Goal: Task Accomplishment & Management: Use online tool/utility

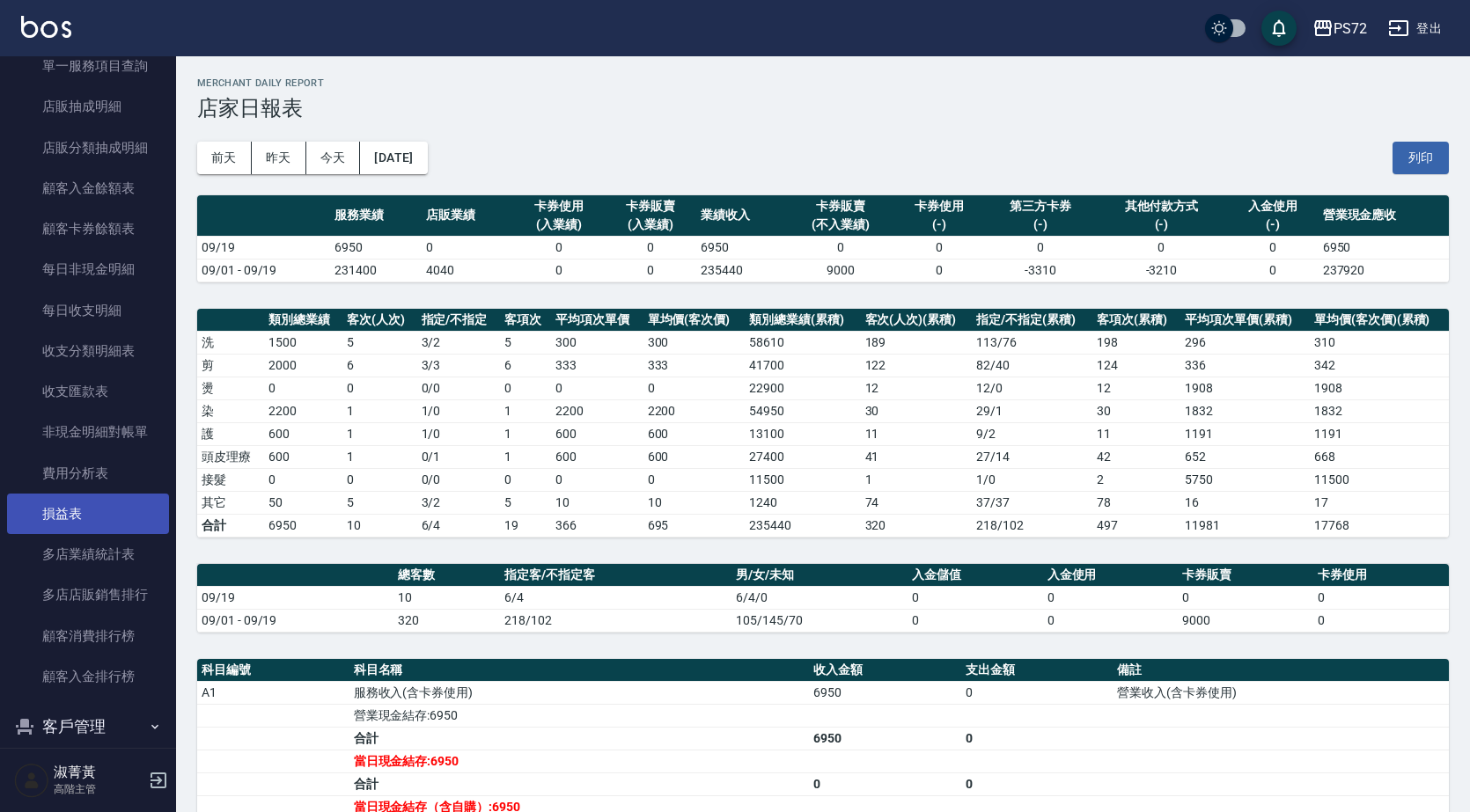
scroll to position [2102, 0]
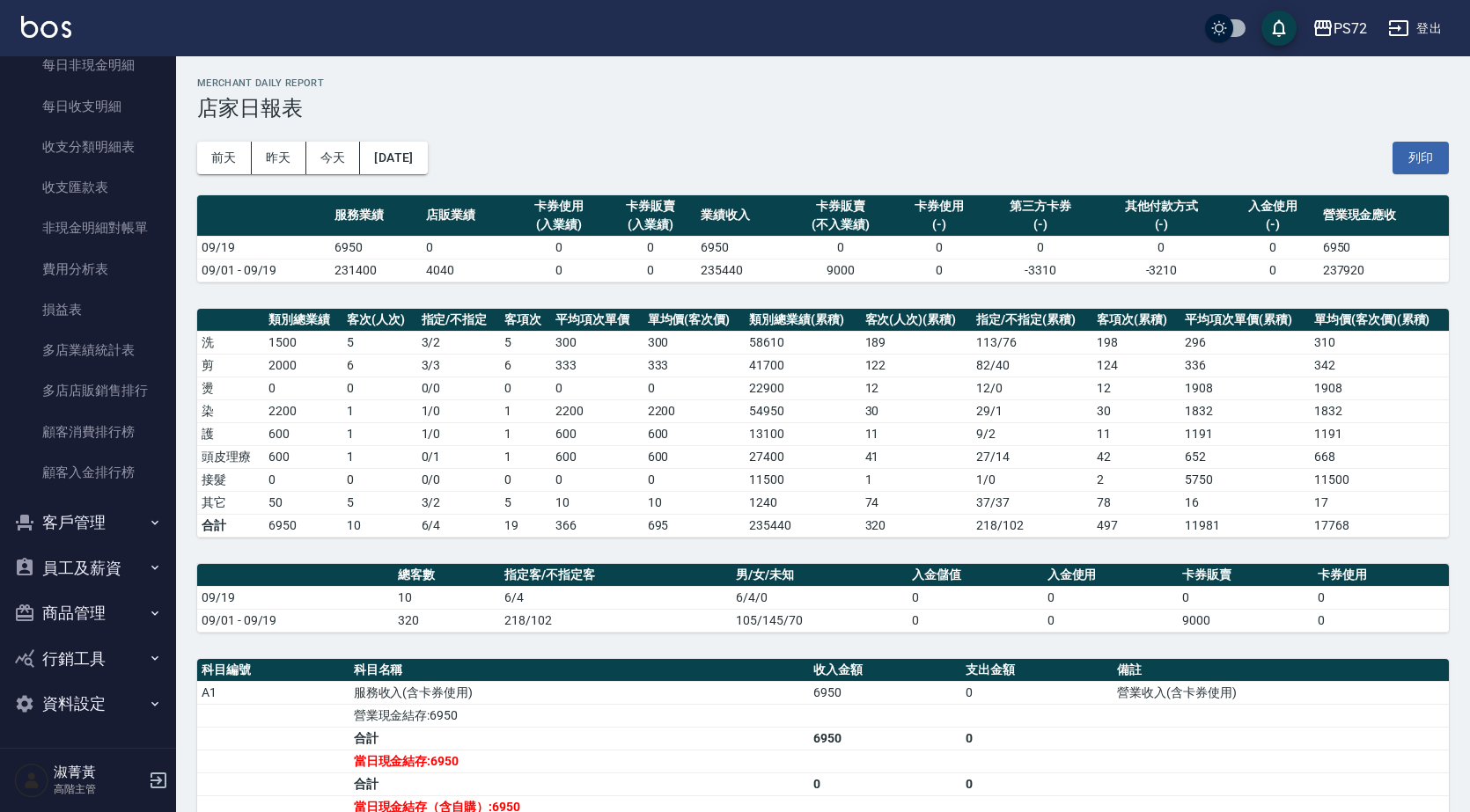
click at [93, 511] on button "客戶管理" at bounding box center [88, 522] width 162 height 46
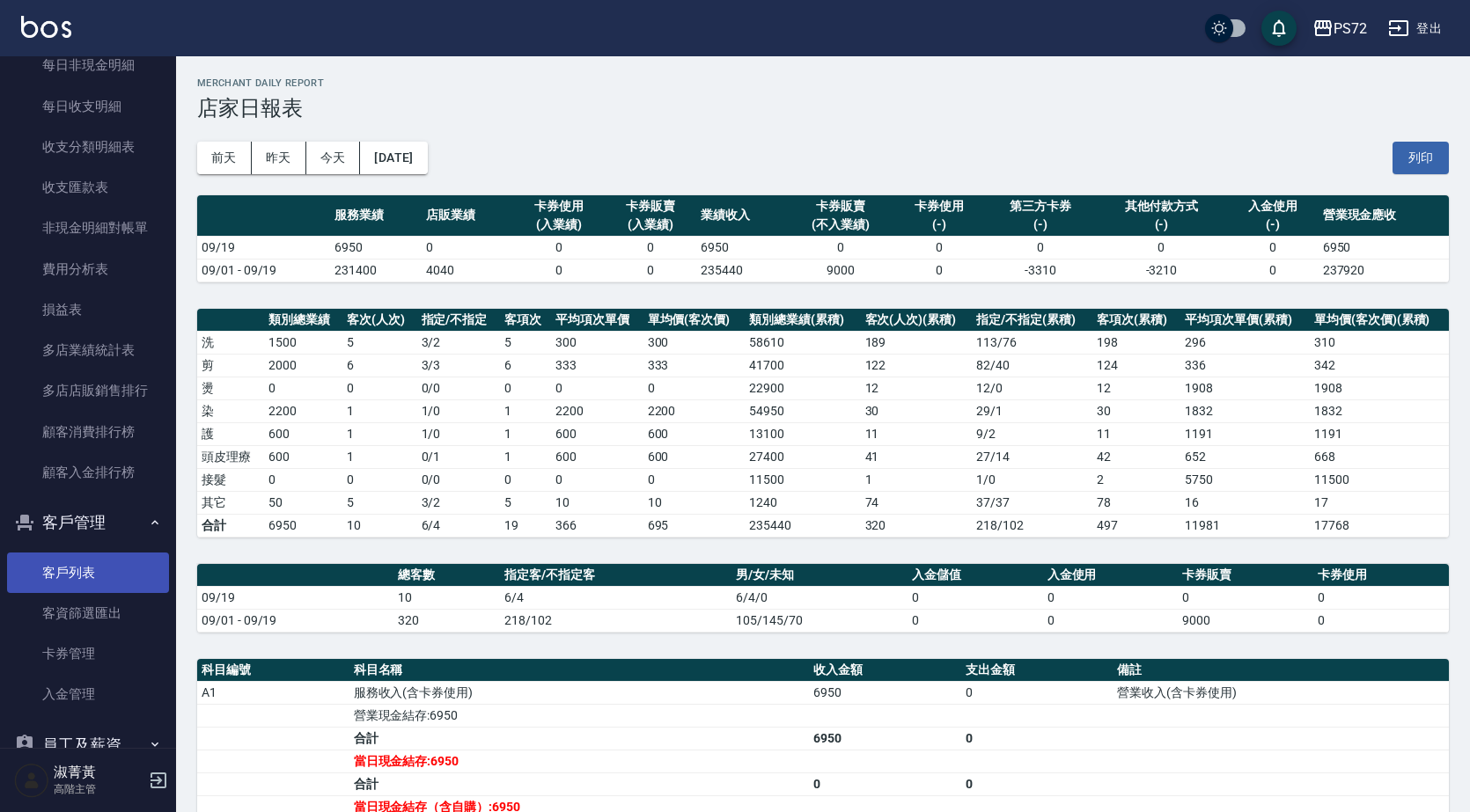
click at [121, 572] on link "客戶列表" at bounding box center [88, 572] width 162 height 41
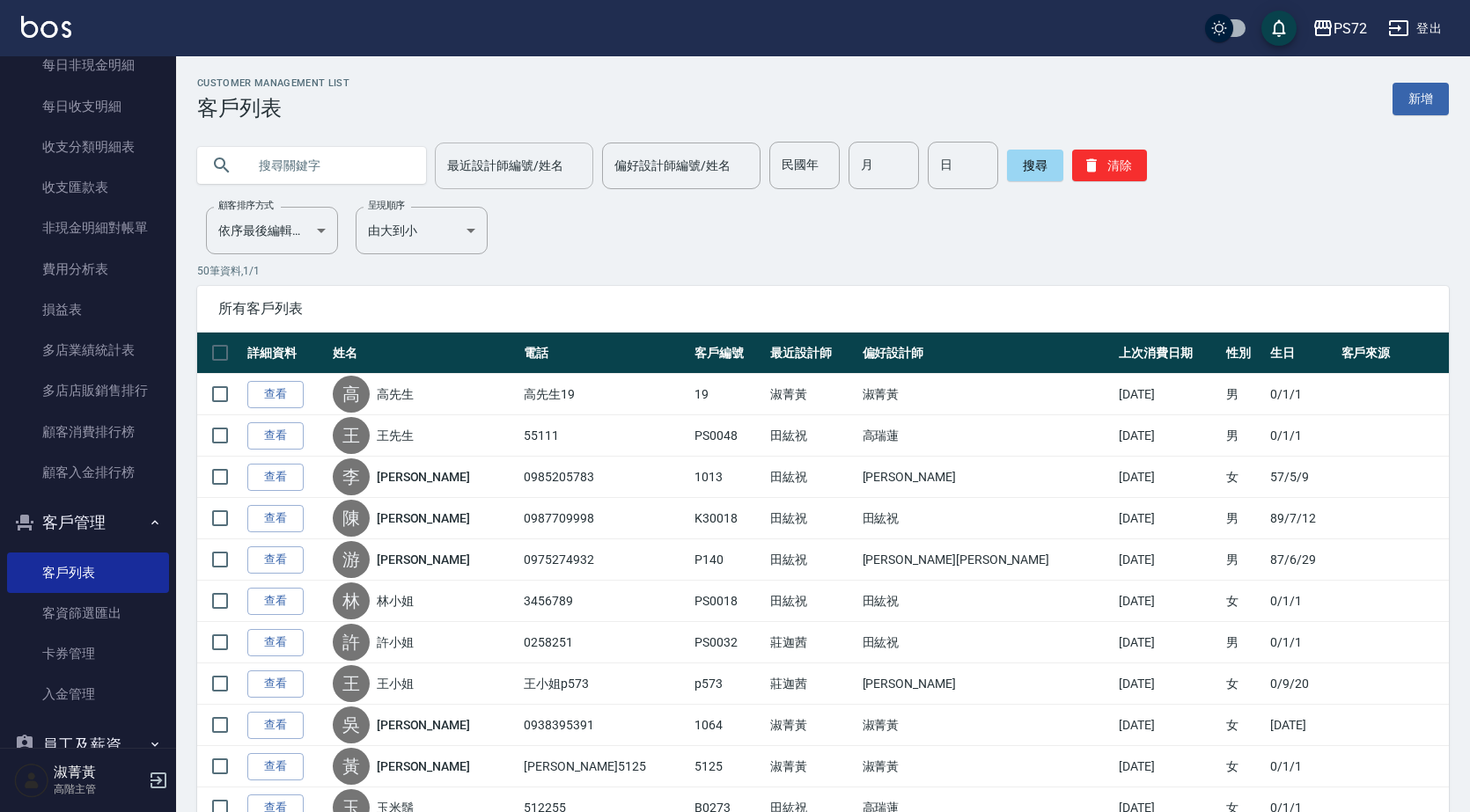
click at [527, 177] on input "最近設計師編號/姓名" at bounding box center [514, 166] width 142 height 31
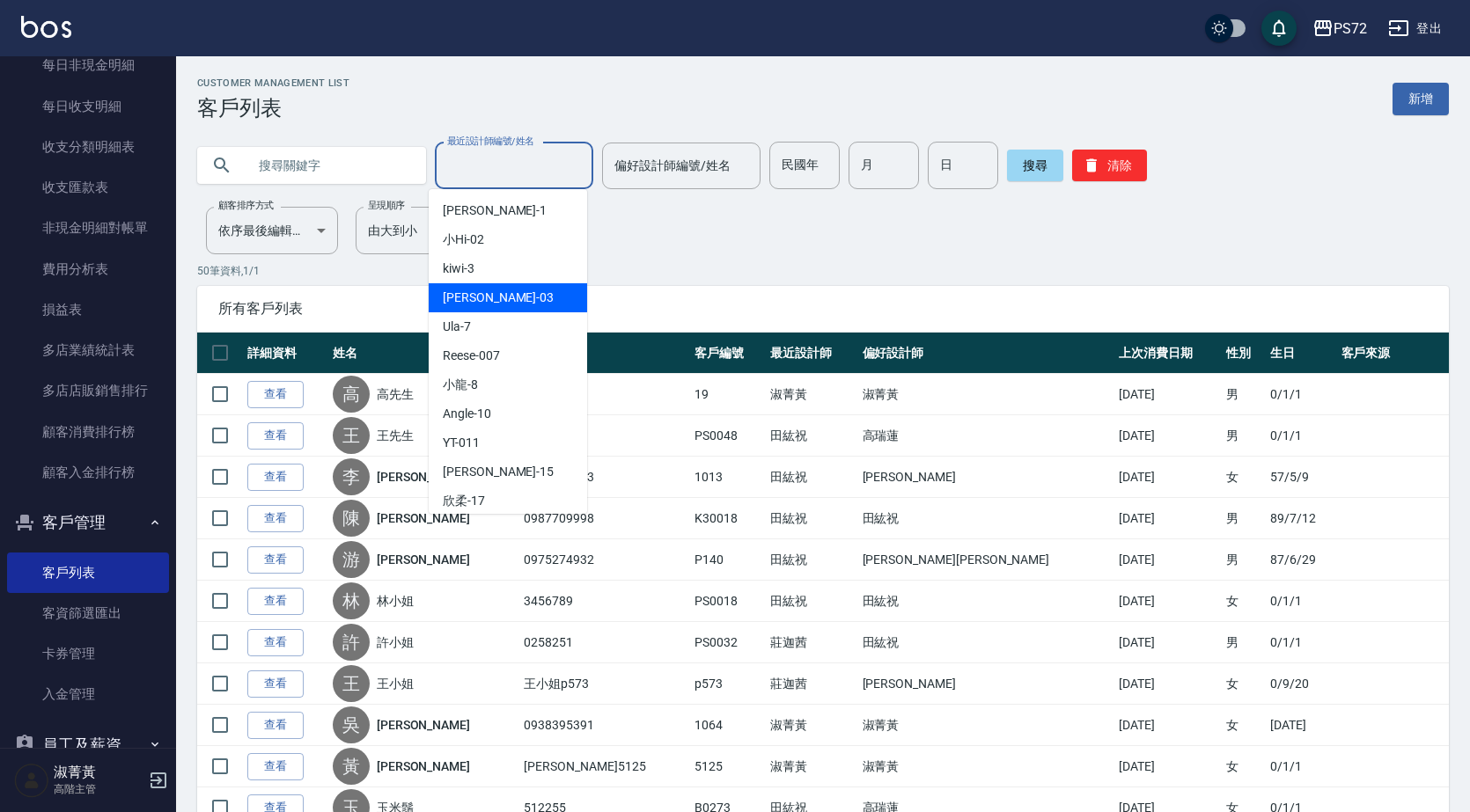
click at [522, 298] on div "[PERSON_NAME]03" at bounding box center [507, 298] width 159 height 29
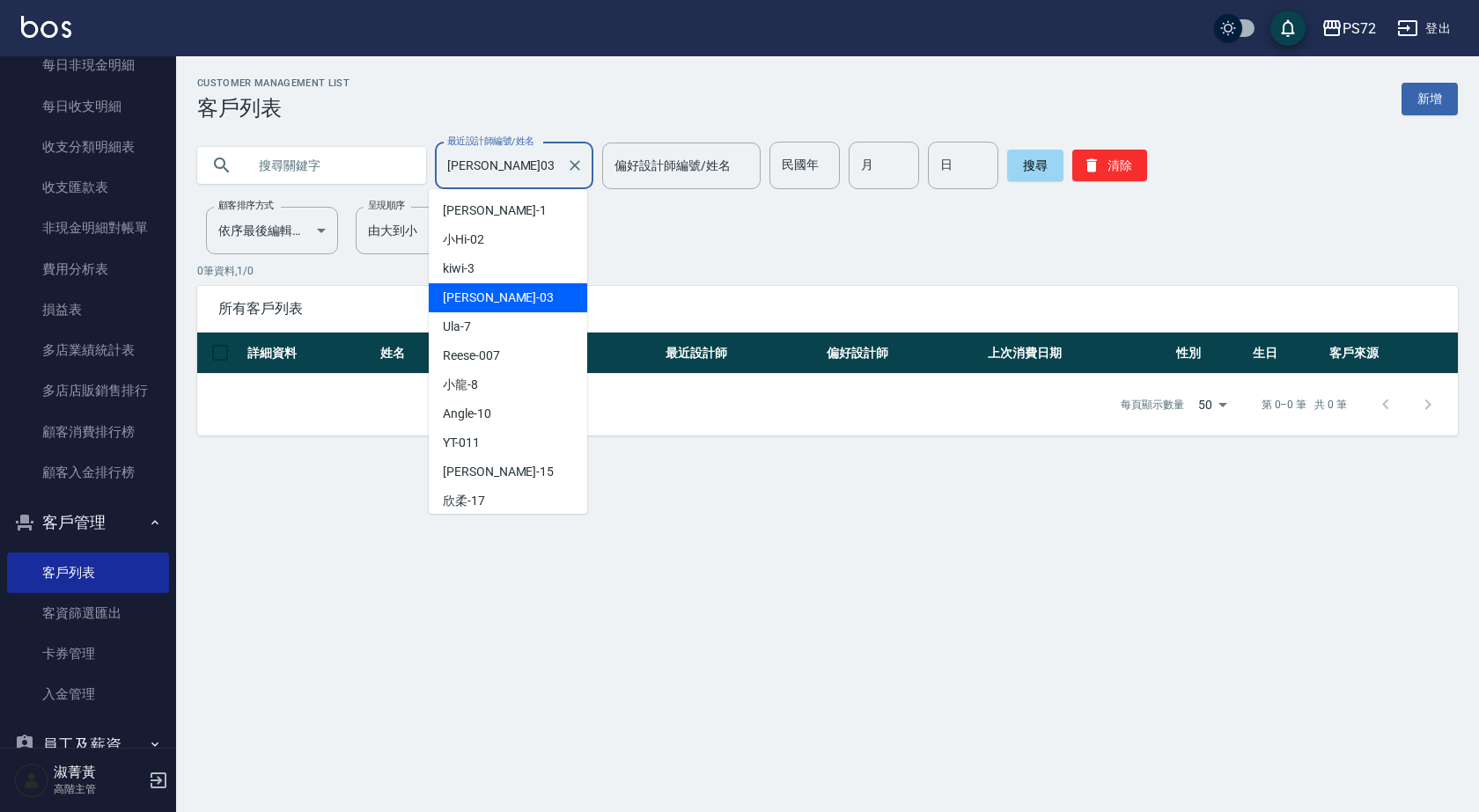
click at [533, 176] on input "[PERSON_NAME]03" at bounding box center [501, 166] width 116 height 31
click at [520, 273] on div "kiwi -3" at bounding box center [507, 269] width 158 height 29
type input "kiwi-3"
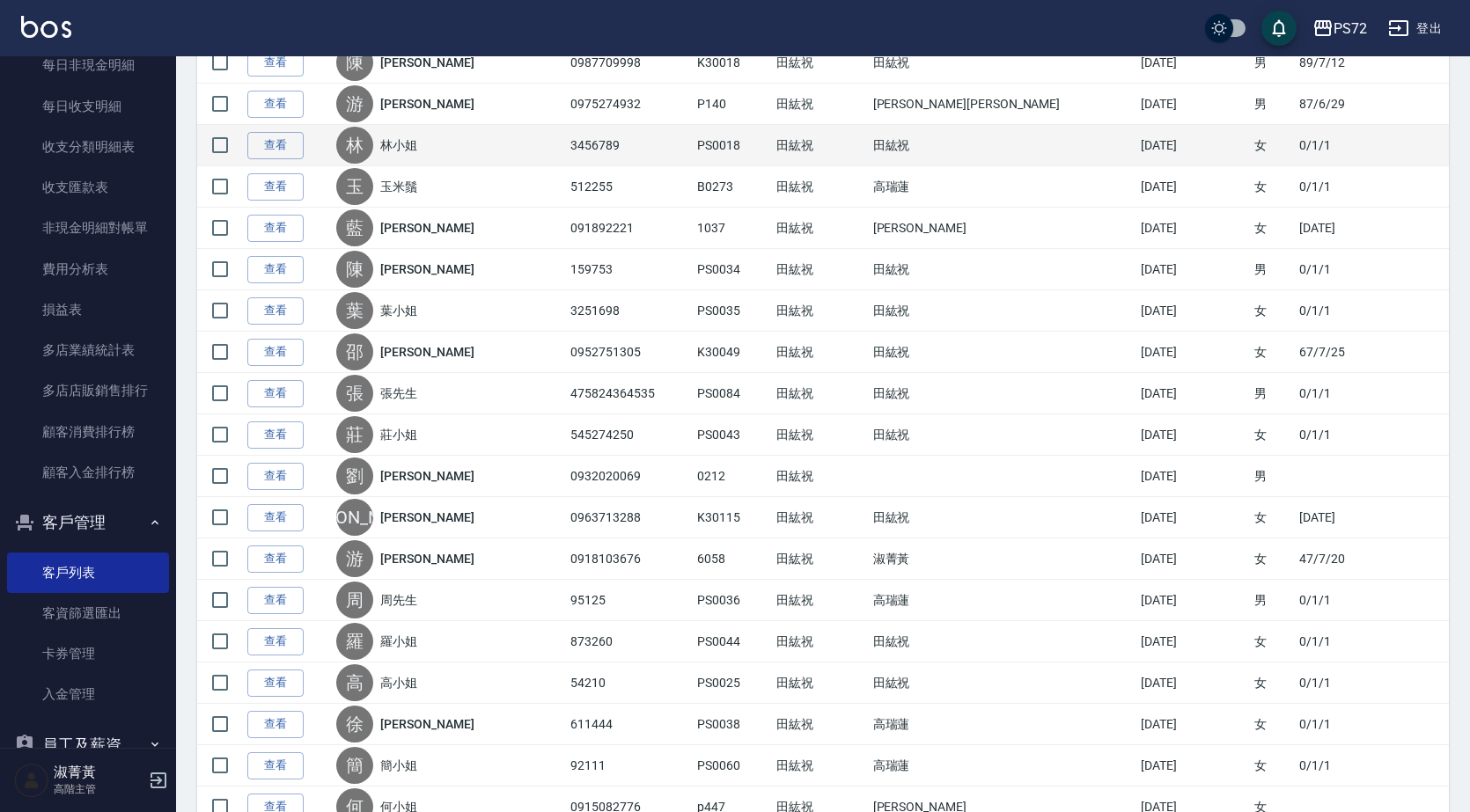
scroll to position [440, 0]
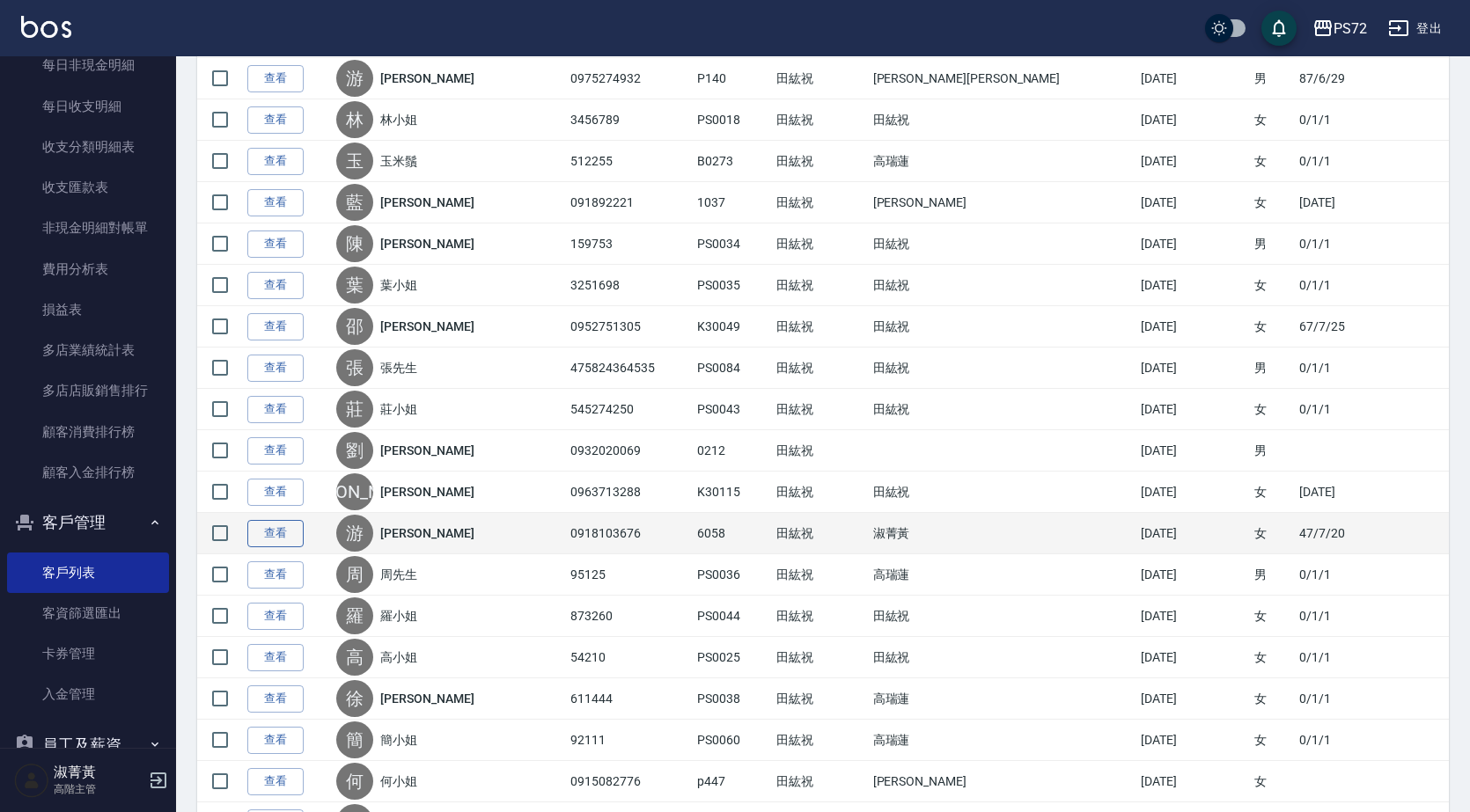
click at [285, 531] on link "查看" at bounding box center [275, 533] width 56 height 27
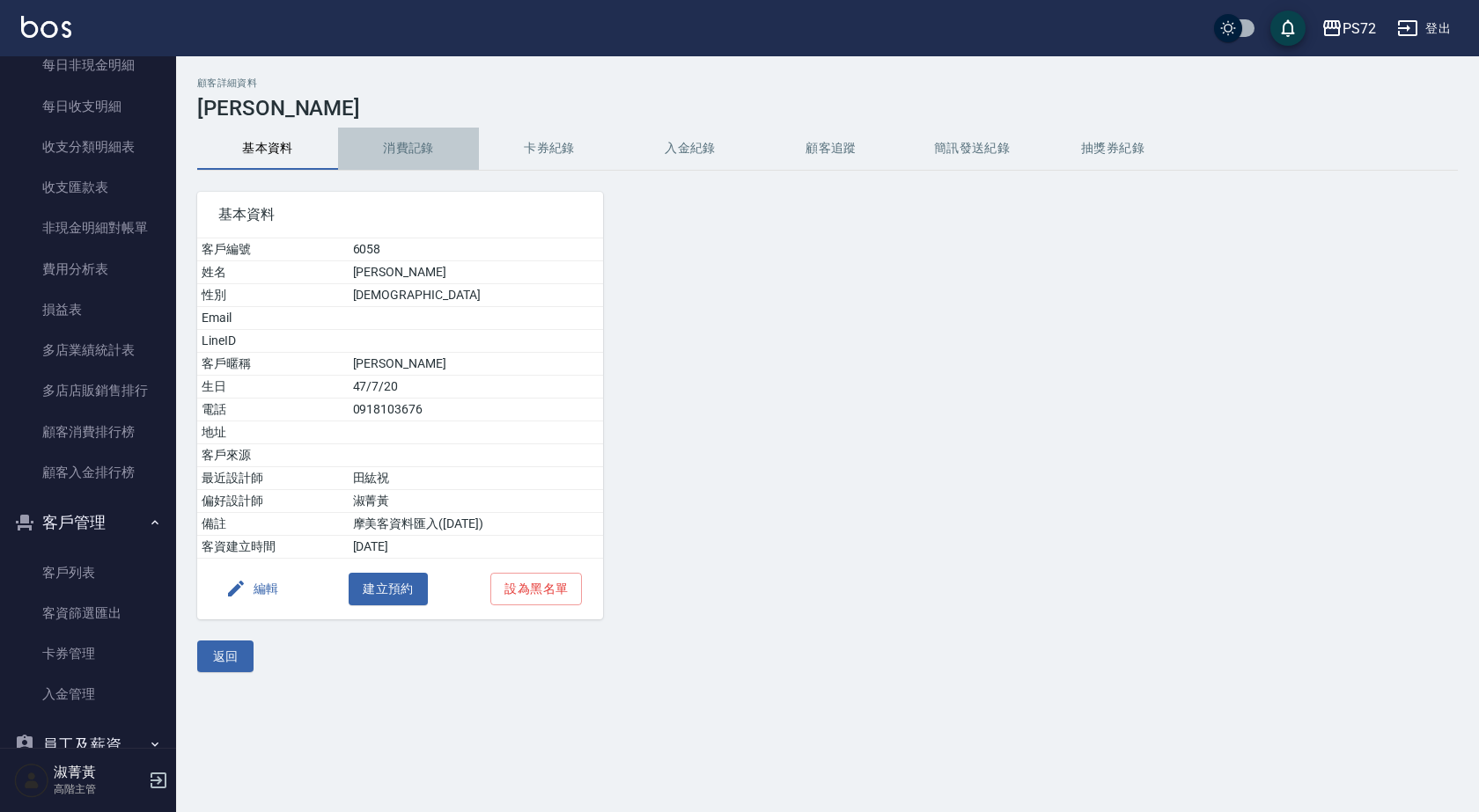
click at [448, 145] on button "消費記錄" at bounding box center [408, 148] width 140 height 43
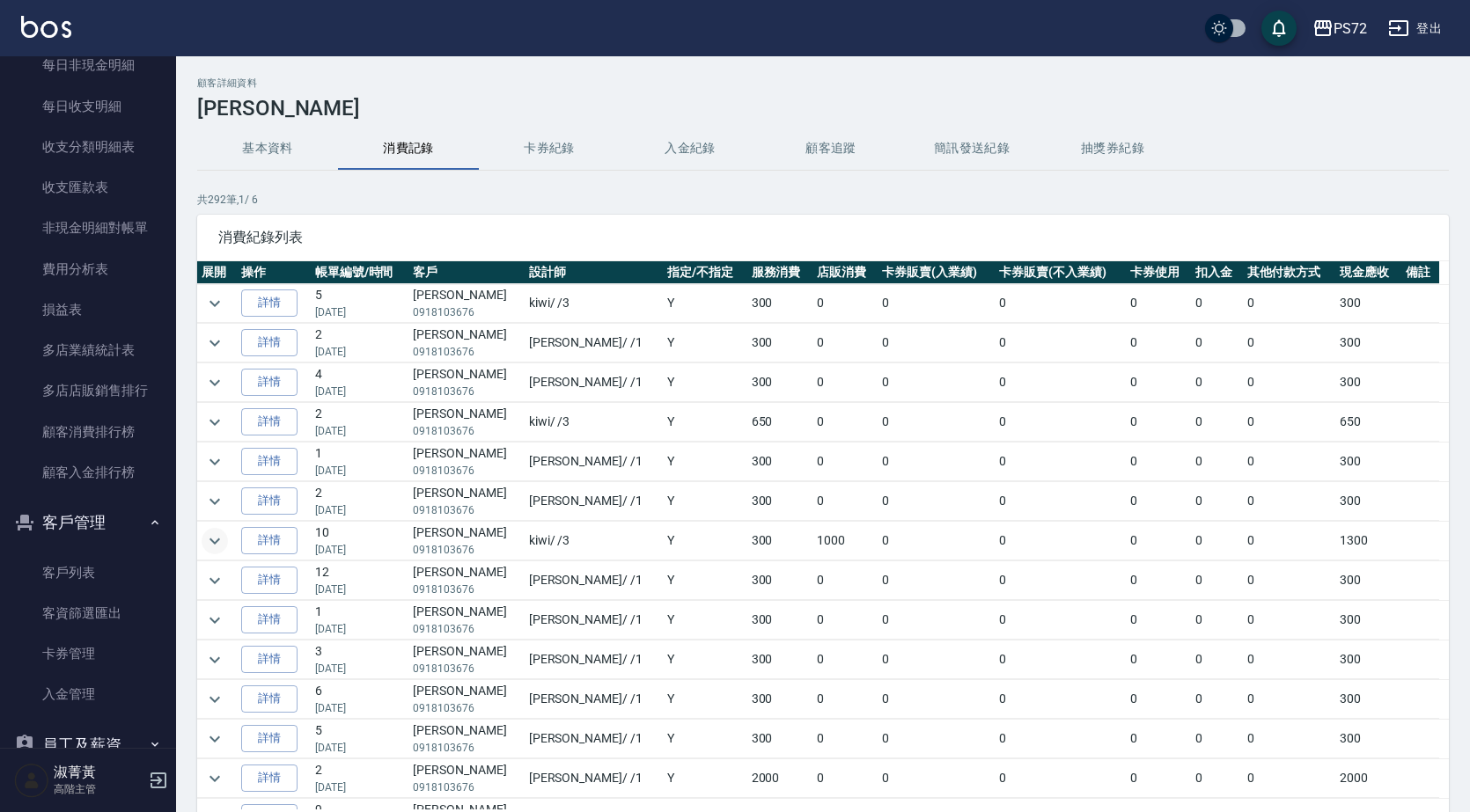
click at [222, 541] on icon "expand row" at bounding box center [214, 540] width 21 height 21
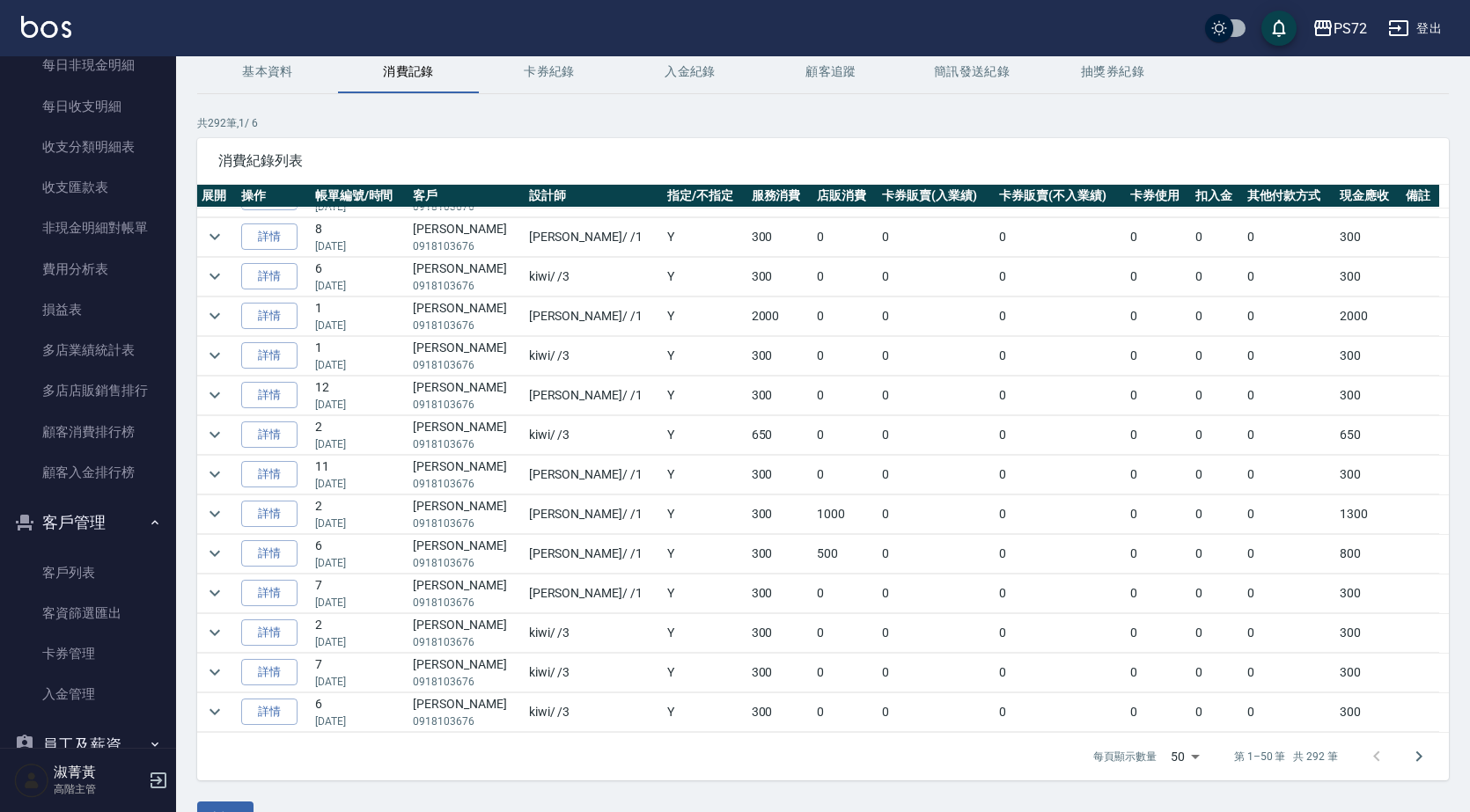
scroll to position [119, 0]
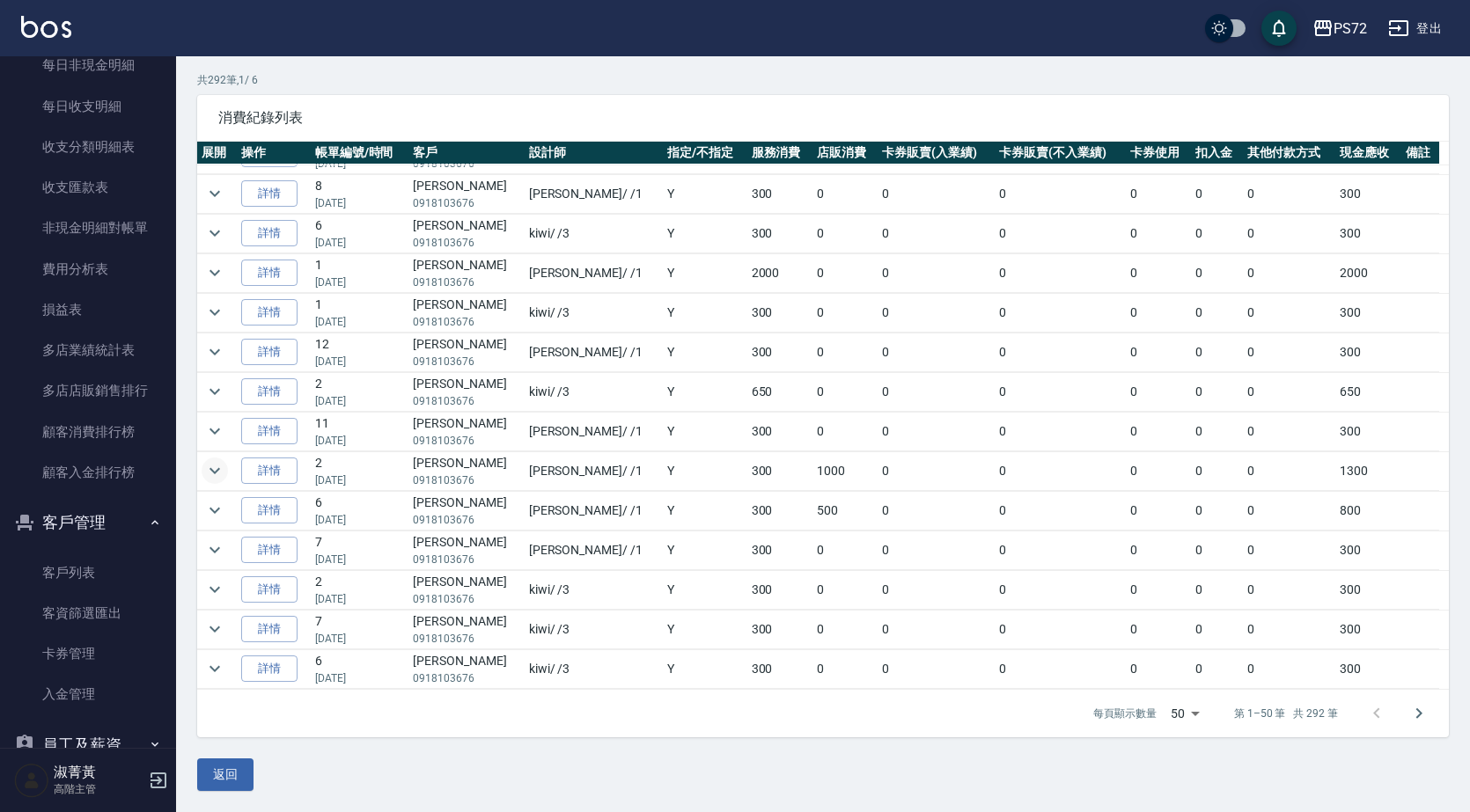
click at [224, 469] on icon "expand row" at bounding box center [214, 470] width 21 height 21
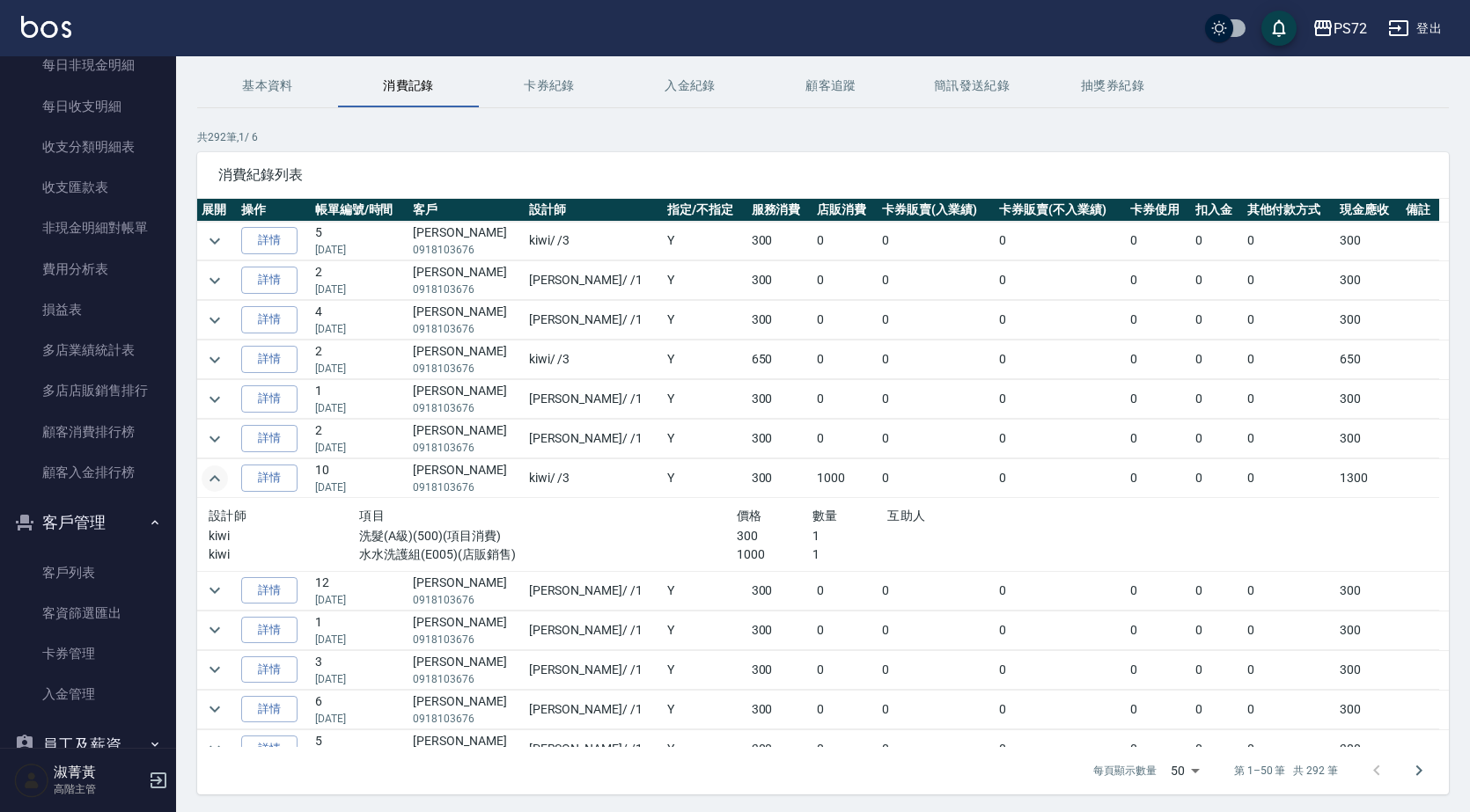
scroll to position [32, 0]
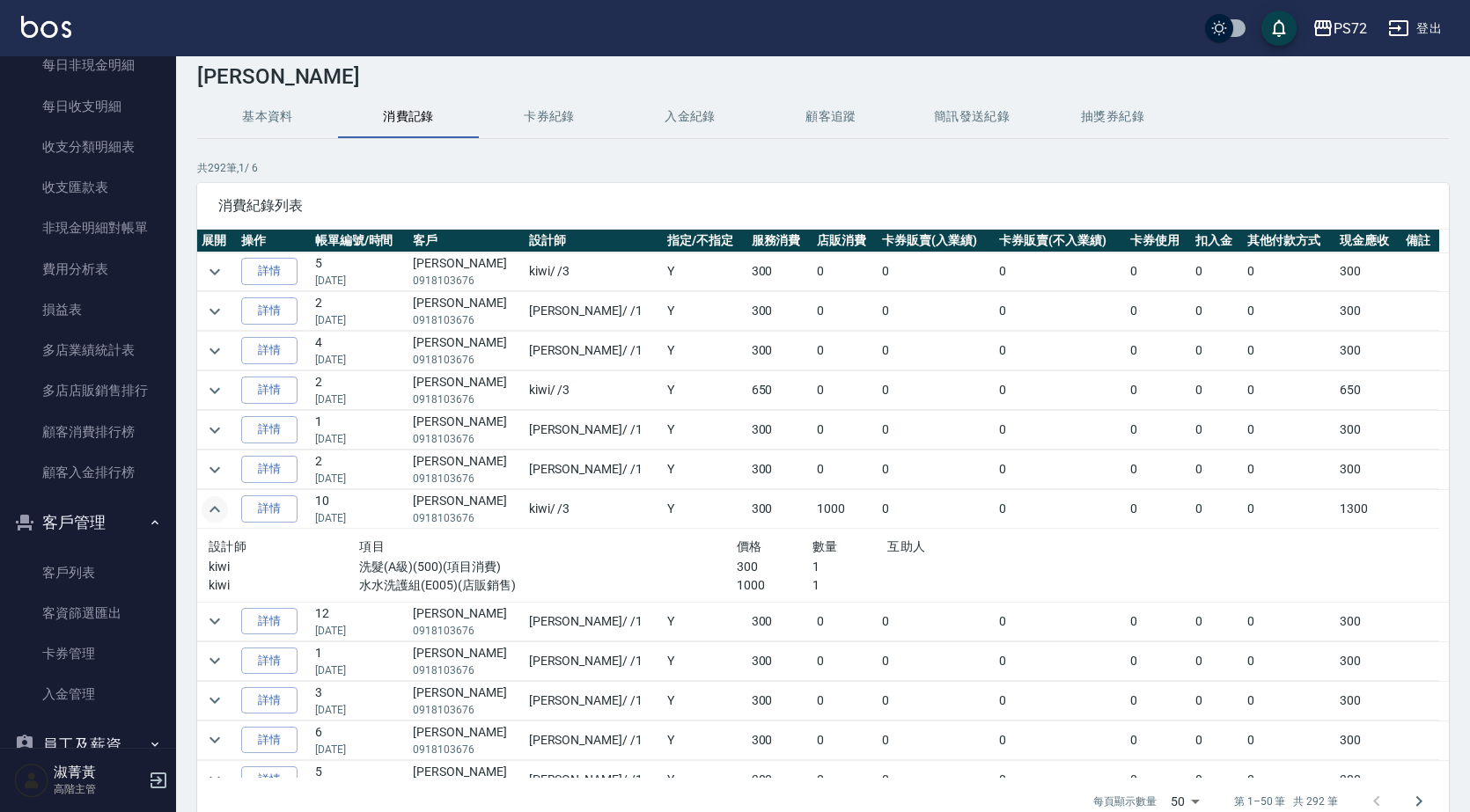
click at [218, 508] on icon "expand row" at bounding box center [214, 509] width 21 height 21
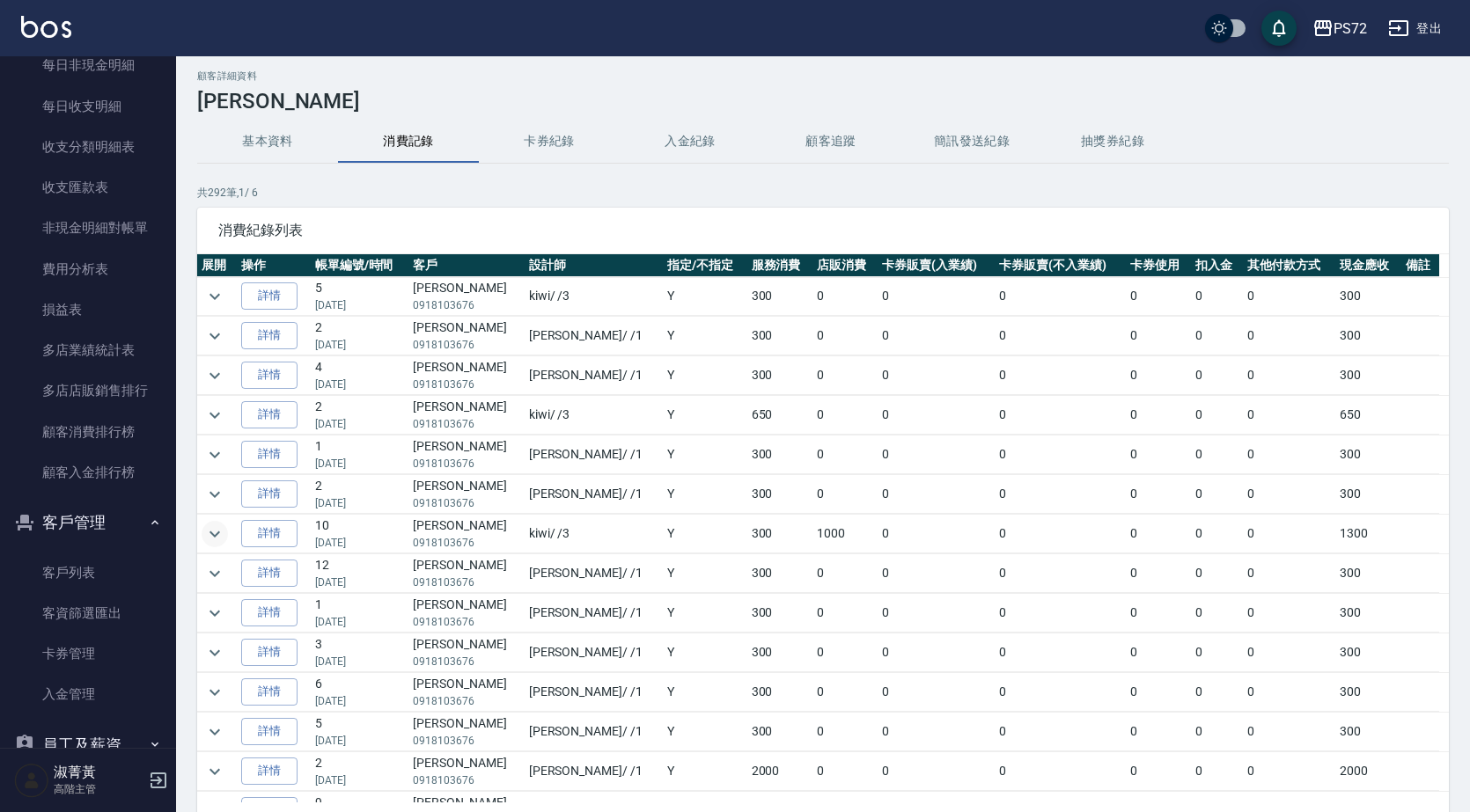
scroll to position [0, 0]
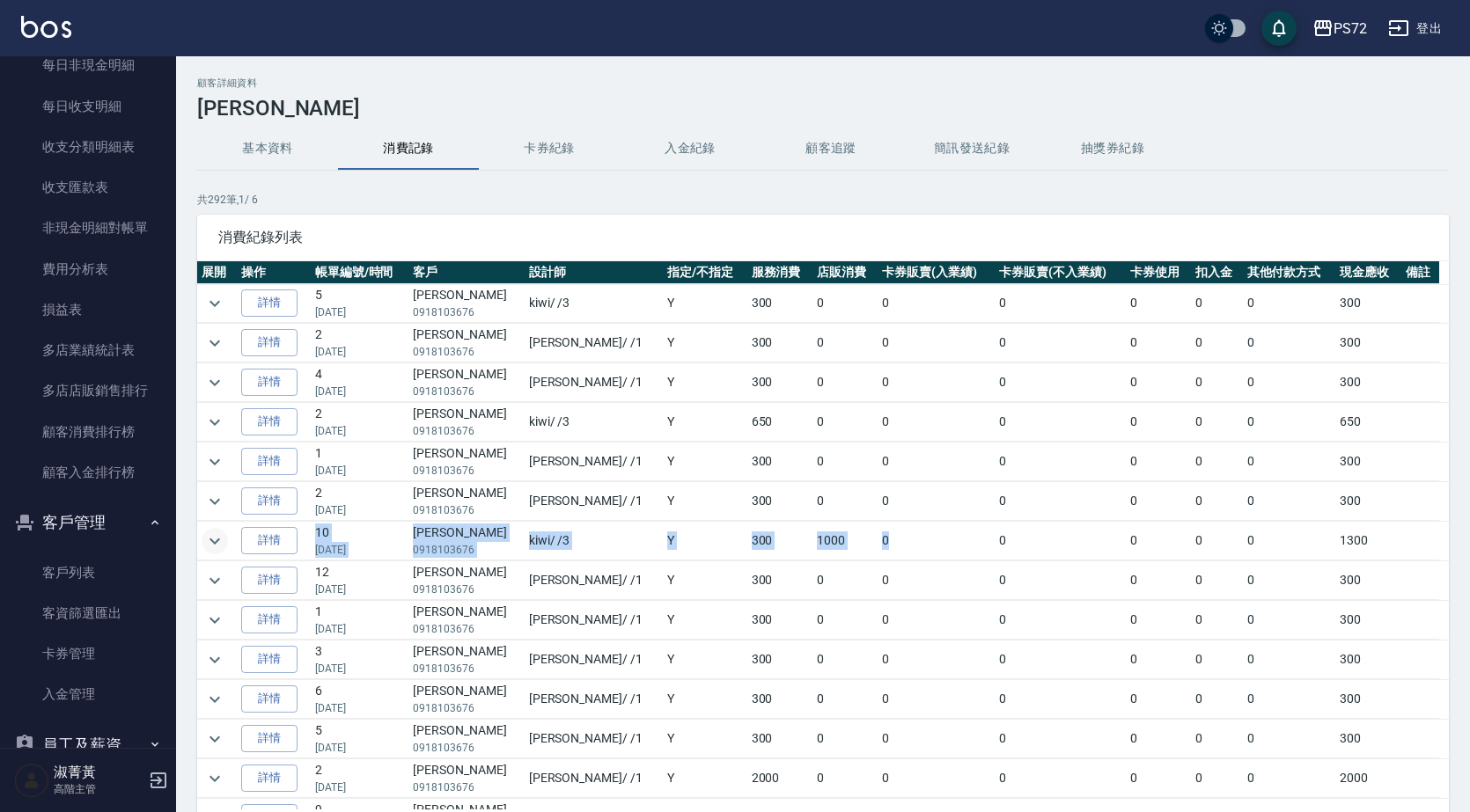
drag, startPoint x: 312, startPoint y: 547, endPoint x: 879, endPoint y: 533, distance: 567.2
click at [879, 533] on tr "詳情 10 [DATE] [PERSON_NAME]0918103676 kiwi / /3 Y 300 1000 0 0 0 0 0 1300" at bounding box center [823, 540] width 1252 height 39
click at [394, 545] on p "[DATE]" at bounding box center [360, 549] width 89 height 15
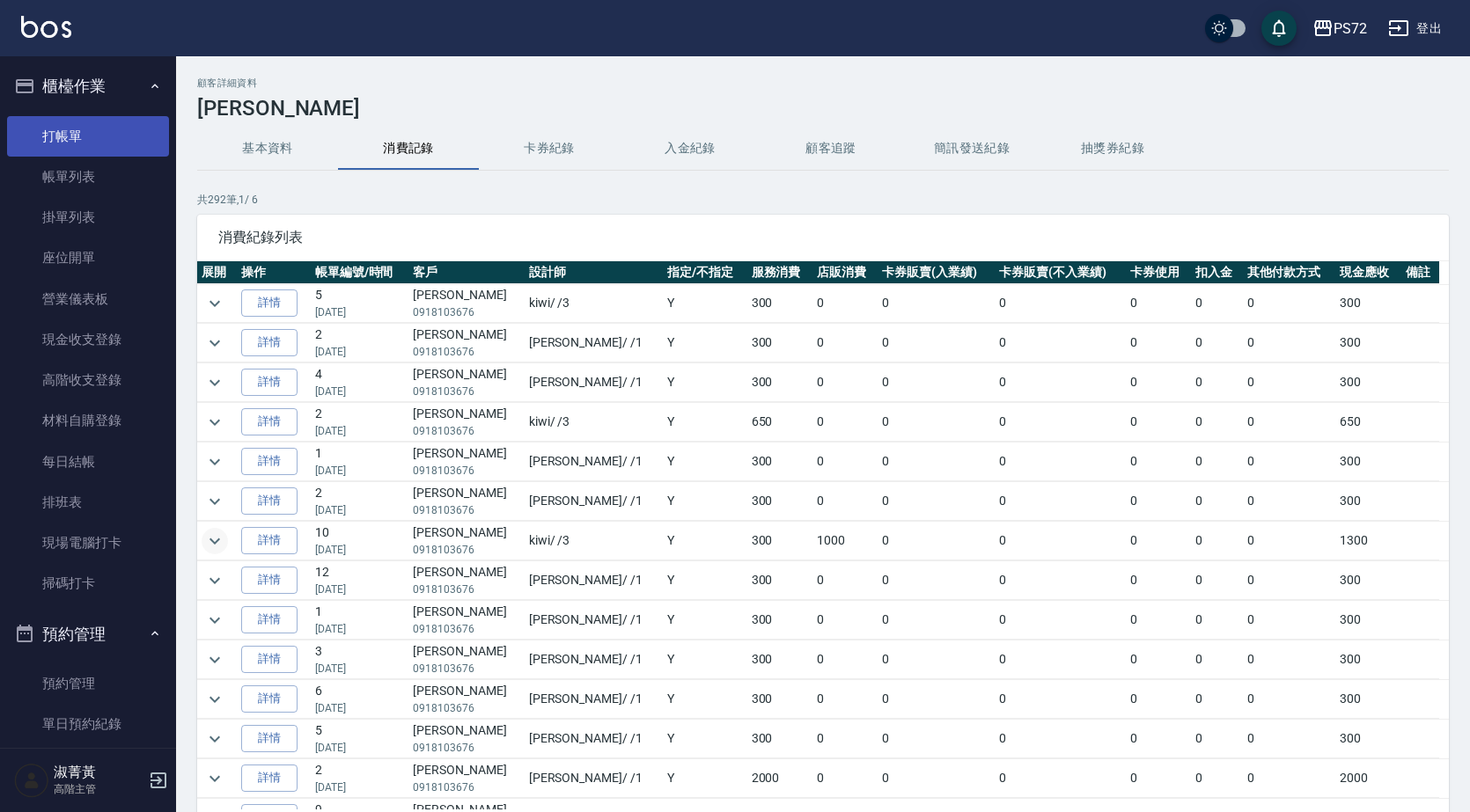
click at [86, 137] on link "打帳單" at bounding box center [88, 136] width 162 height 41
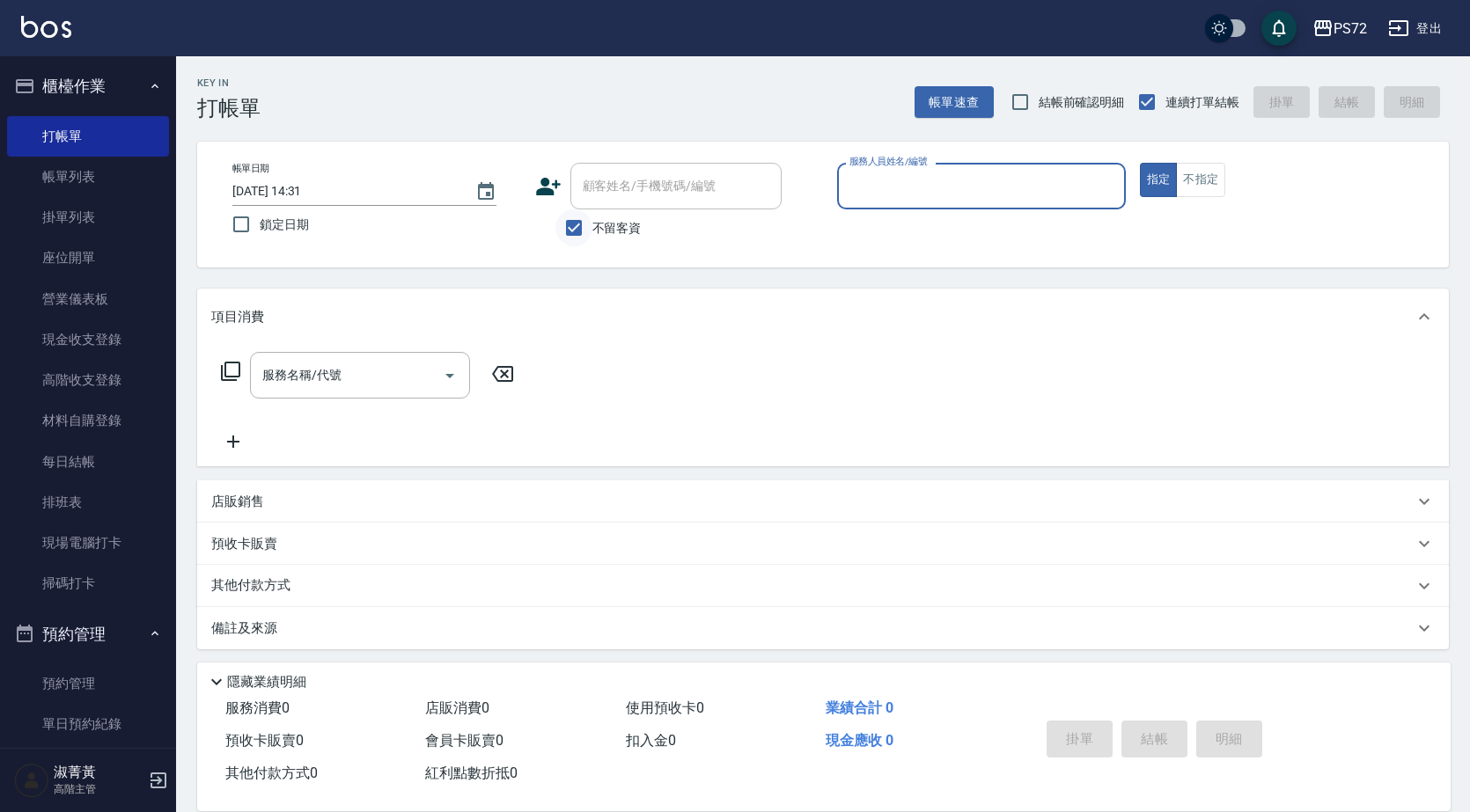
click at [580, 230] on input "不留客資" at bounding box center [573, 227] width 37 height 37
checkbox input "false"
